Goal: Use online tool/utility: Utilize a website feature to perform a specific function

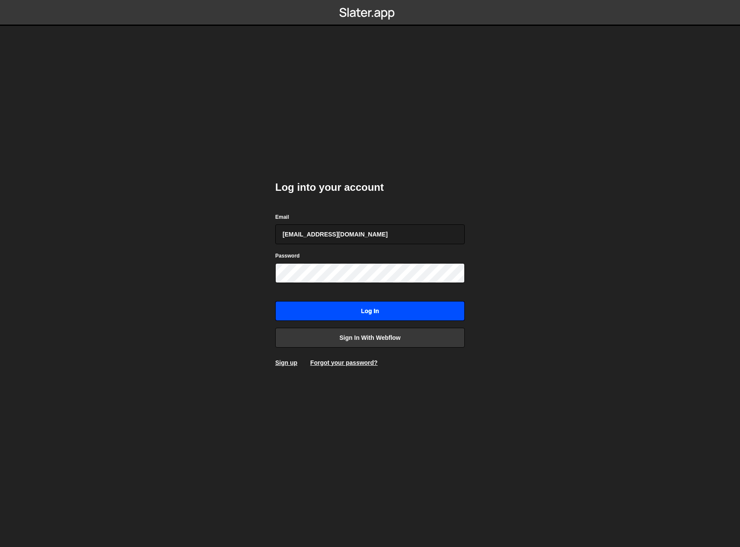
click at [389, 309] on input "Log in" at bounding box center [370, 311] width 190 height 20
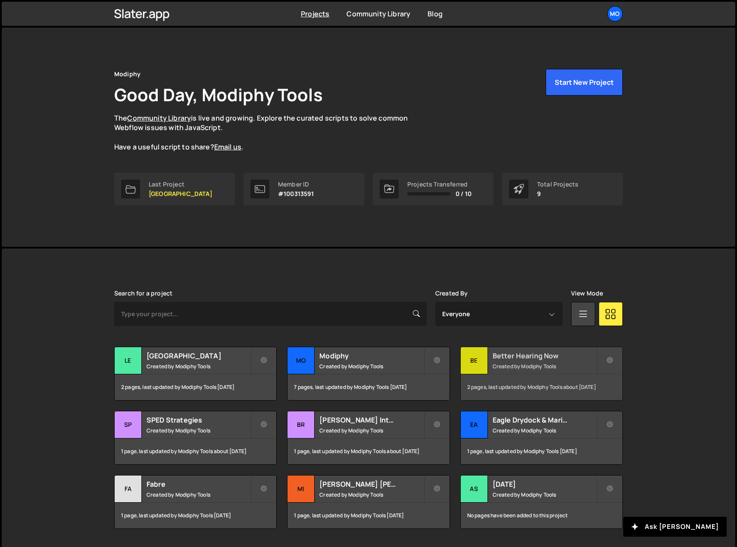
scroll to position [25, 0]
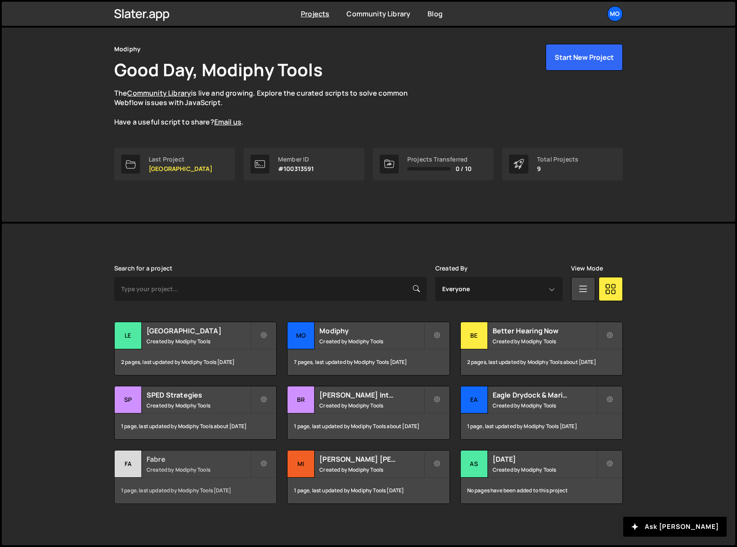
click at [203, 456] on h2 "Fabre" at bounding box center [199, 459] width 104 height 9
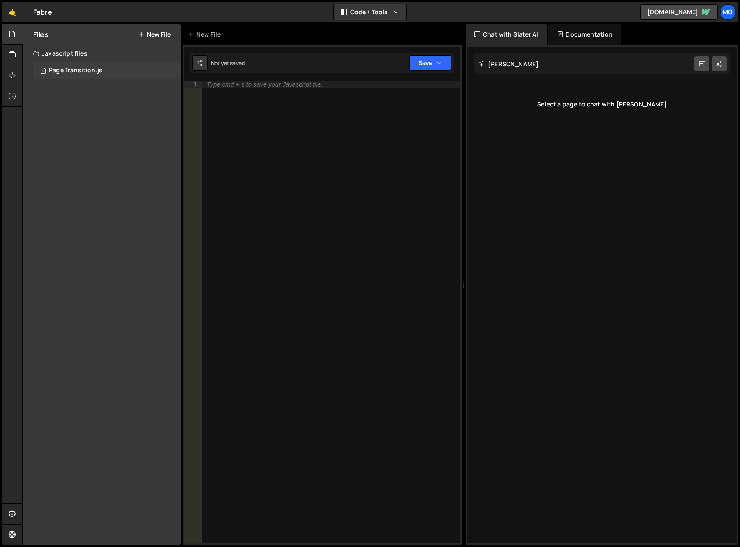
click at [72, 68] on div "Page Transition.js" at bounding box center [76, 71] width 54 height 8
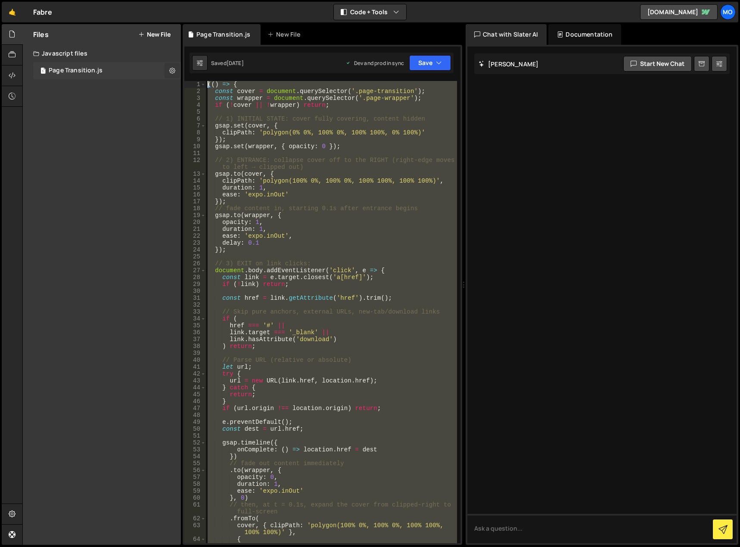
drag, startPoint x: 277, startPoint y: 393, endPoint x: 170, endPoint y: 72, distance: 339.4
click at [170, 72] on div "Files New File Javascript files 1 Page Transition.js 0 CSS files Copy share lin…" at bounding box center [381, 284] width 718 height 521
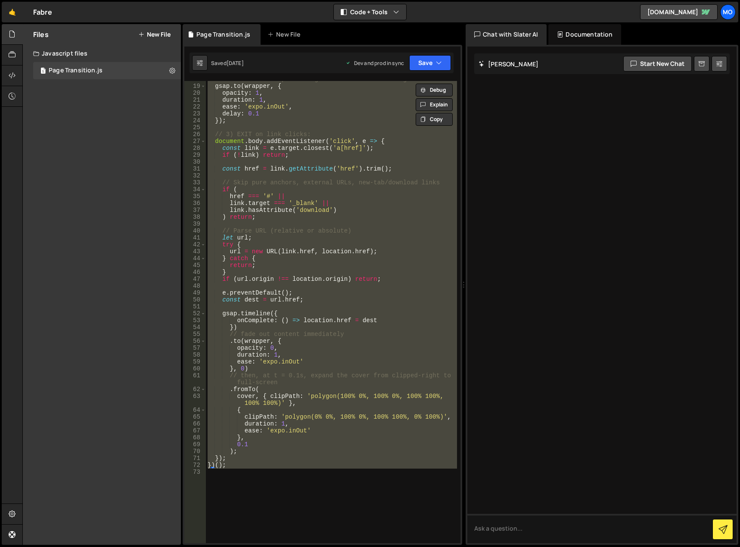
scroll to position [129, 0]
click at [232, 466] on div "// fade content in, starting 0.1s after entrance begins gsap . to ( wrapper , {…" at bounding box center [331, 312] width 251 height 462
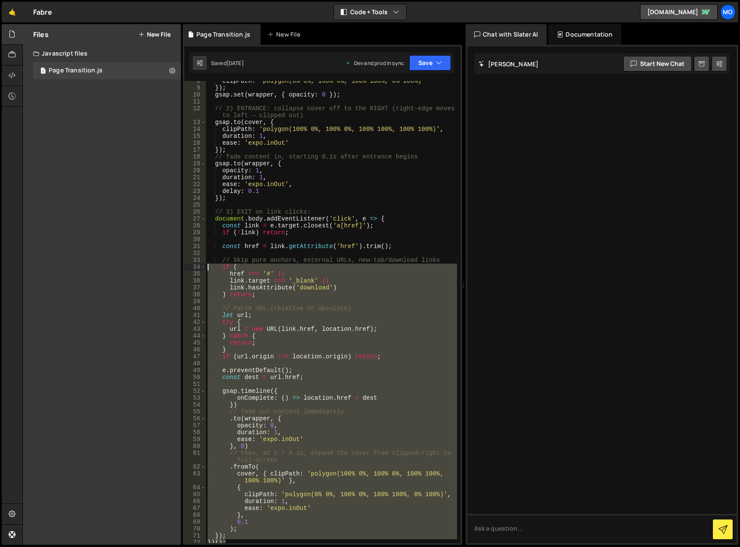
scroll to position [0, 0]
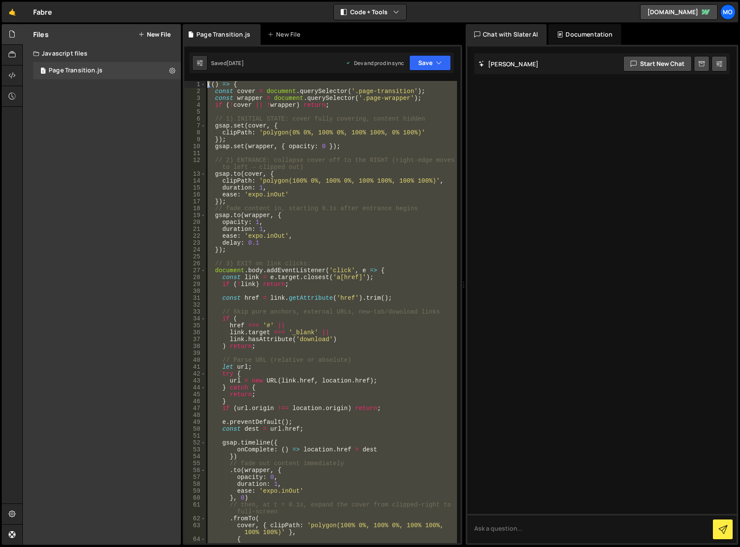
drag, startPoint x: 240, startPoint y: 468, endPoint x: 213, endPoint y: 60, distance: 408.6
click at [213, 60] on div "Debug Explain Copy Page Transition.js New File Saved [DATE] Dev and prod in syn…" at bounding box center [323, 284] width 280 height 521
type textarea "(() => { const cover = document.querySelector('.page-transition');"
